Goal: Communication & Community: Answer question/provide support

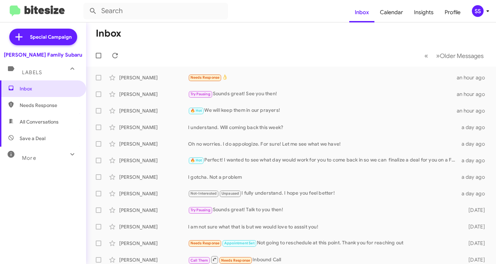
drag, startPoint x: 0, startPoint y: 0, endPoint x: 48, endPoint y: 132, distance: 140.2
click at [50, 138] on span "Save a Deal" at bounding box center [43, 138] width 86 height 17
type input "in:not-interested"
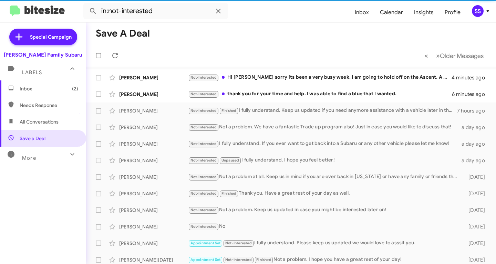
click at [51, 87] on span "Inbox (2)" at bounding box center [49, 88] width 59 height 7
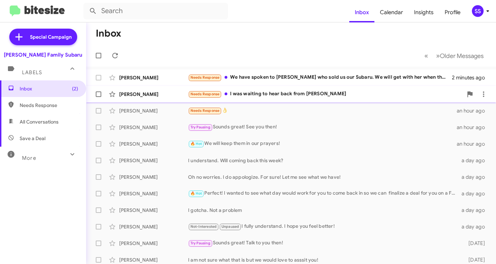
click at [282, 92] on div "Needs Response I was waiting to hear back from [PERSON_NAME]" at bounding box center [325, 94] width 275 height 8
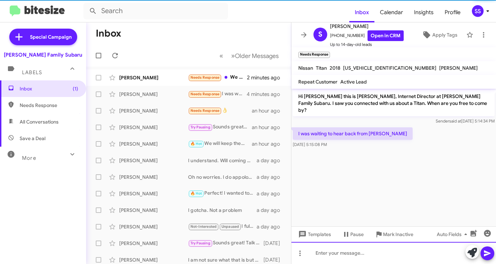
click at [337, 251] on div at bounding box center [394, 253] width 205 height 22
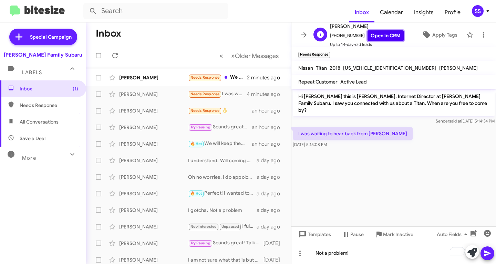
click at [378, 33] on link "Open in CRM" at bounding box center [386, 35] width 36 height 11
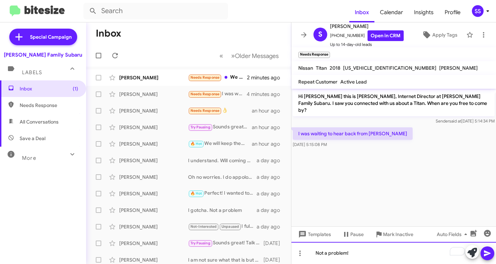
click at [369, 255] on div "Not a problem!" at bounding box center [394, 253] width 205 height 22
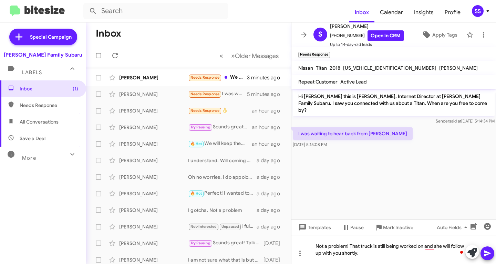
click at [488, 255] on icon at bounding box center [488, 253] width 8 height 8
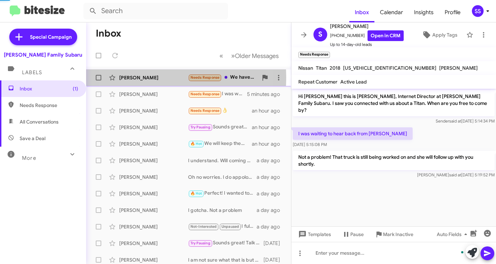
click at [149, 78] on div "[PERSON_NAME]" at bounding box center [153, 77] width 69 height 7
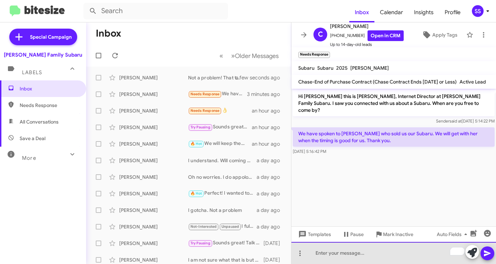
click at [330, 255] on div "To enrich screen reader interactions, please activate Accessibility in Grammarl…" at bounding box center [394, 253] width 205 height 22
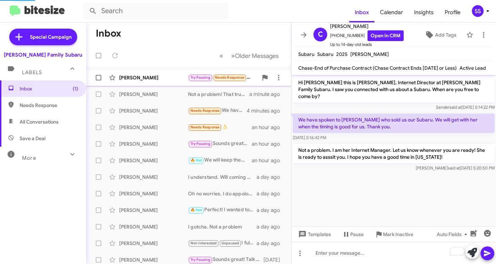
click at [149, 75] on div "[PERSON_NAME]" at bounding box center [153, 77] width 69 height 7
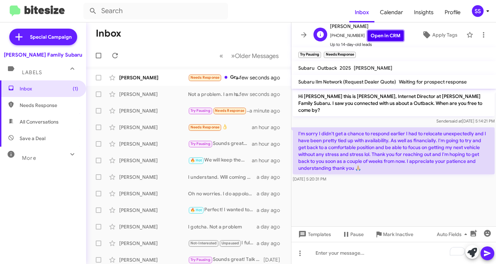
click at [381, 38] on link "Open in CRM" at bounding box center [386, 35] width 36 height 11
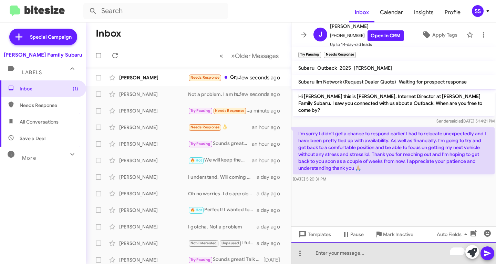
click at [337, 253] on div "To enrich screen reader interactions, please activate Accessibility in Grammarl…" at bounding box center [394, 253] width 205 height 22
click at [360, 259] on div "To enrich screen reader interactions, please activate Accessibility in Grammarl…" at bounding box center [394, 253] width 205 height 22
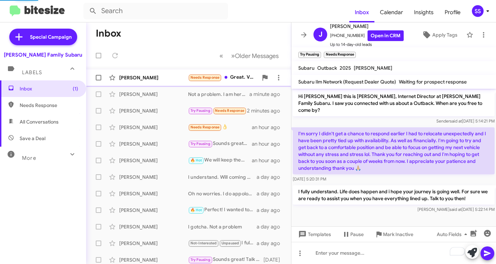
click at [144, 78] on div "[PERSON_NAME]" at bounding box center [153, 77] width 69 height 7
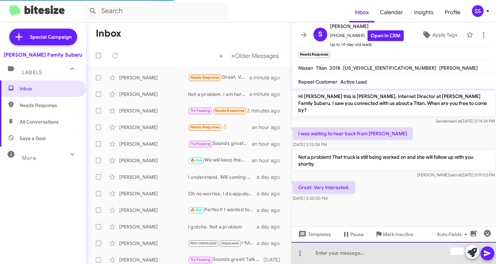
click at [342, 259] on div "To enrich screen reader interactions, please activate Accessibility in Grammarl…" at bounding box center [394, 253] width 205 height 22
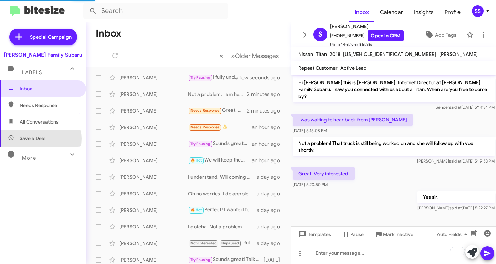
click at [37, 139] on span "Save a Deal" at bounding box center [33, 138] width 26 height 7
type input "in:not-interested"
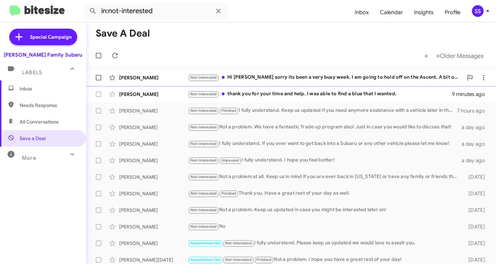
click at [170, 82] on div "[PERSON_NAME] Not-Interested Hi [PERSON_NAME] sorry its been a very busy week. …" at bounding box center [291, 78] width 399 height 14
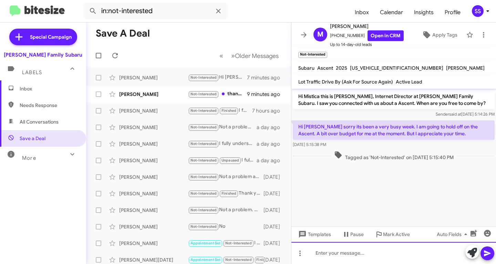
click at [350, 249] on div at bounding box center [394, 253] width 205 height 22
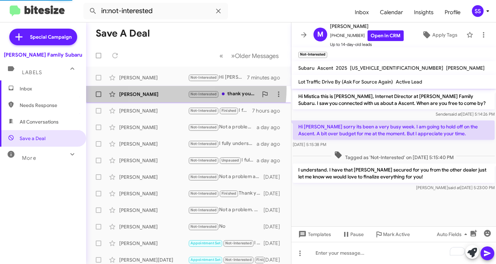
click at [163, 89] on div "[PERSON_NAME] Not-Interested thank you for your time and help. I was able to fi…" at bounding box center [189, 94] width 194 height 14
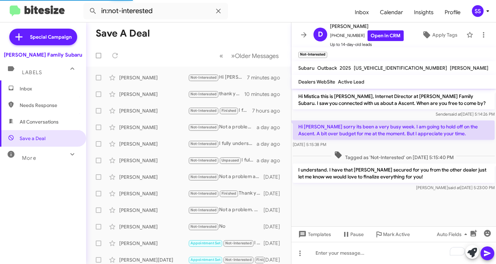
scroll to position [60, 0]
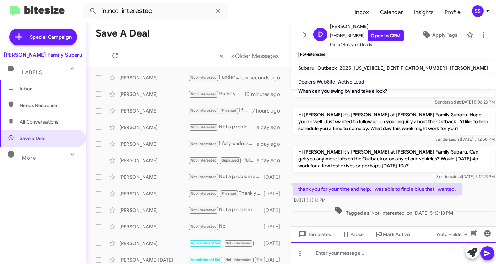
click at [359, 254] on div "To enrich screen reader interactions, please activate Accessibility in Grammarl…" at bounding box center [394, 253] width 205 height 22
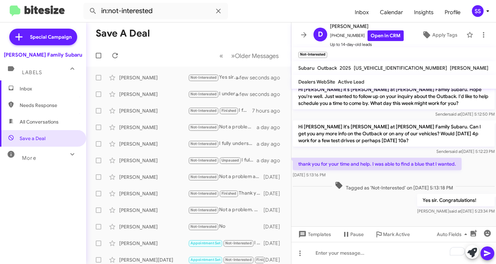
click at [33, 89] on span "Inbox" at bounding box center [49, 88] width 59 height 7
